Goal: Information Seeking & Learning: Understand process/instructions

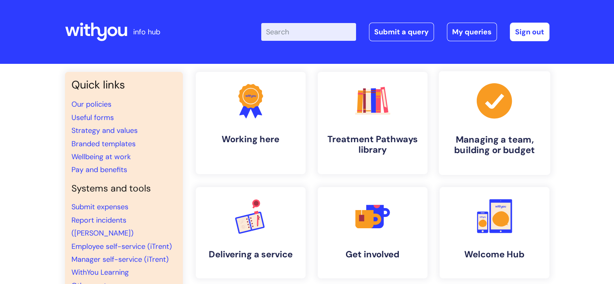
click at [458, 142] on h4 "Managing a team, building or budget" at bounding box center [494, 145] width 98 height 22
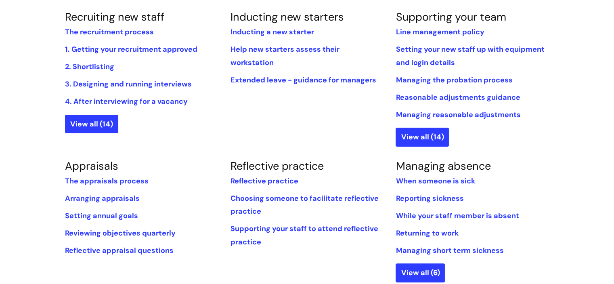
scroll to position [206, 0]
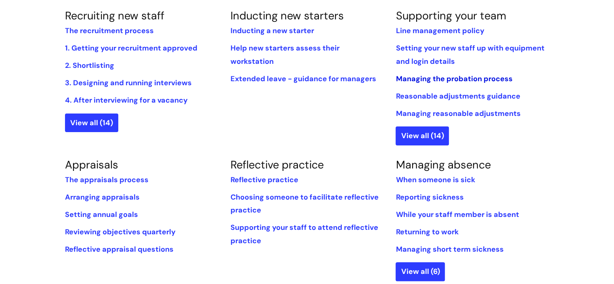
click at [426, 75] on link "Managing the probation process" at bounding box center [453, 79] width 117 height 10
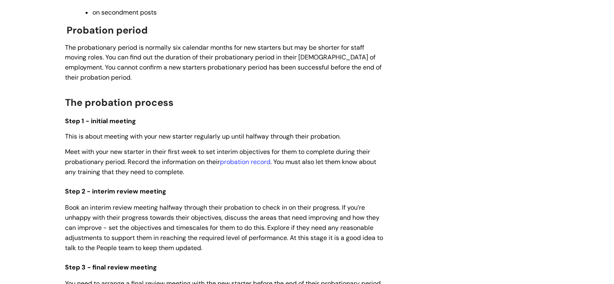
scroll to position [413, 0]
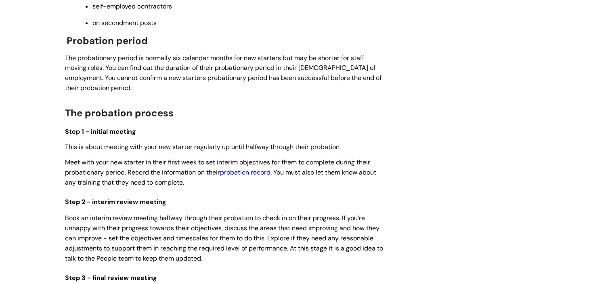
click at [238, 175] on link "probation record" at bounding box center [245, 172] width 50 height 8
